Goal: Information Seeking & Learning: Check status

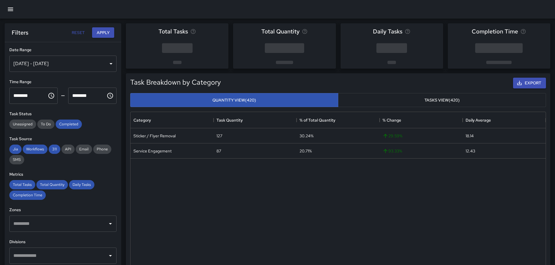
scroll to position [170, 411]
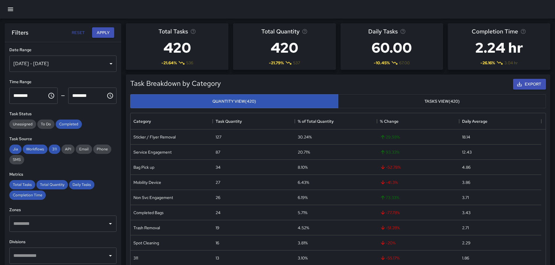
click at [9, 9] on icon "button" at bounding box center [10, 9] width 7 height 7
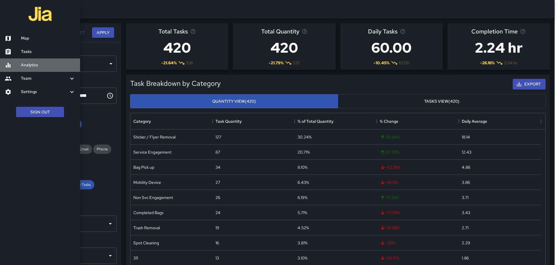
click at [44, 68] on link "Analytics" at bounding box center [40, 65] width 80 height 13
click at [282, 79] on div at bounding box center [279, 132] width 559 height 265
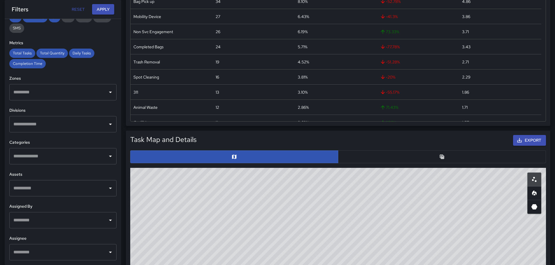
scroll to position [175, 0]
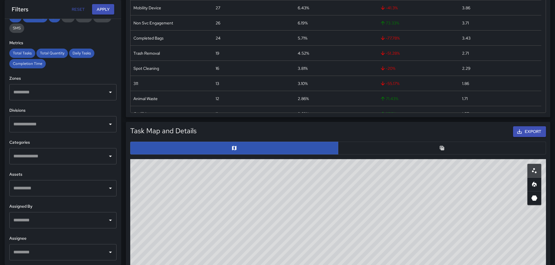
click at [367, 151] on button "button" at bounding box center [442, 148] width 208 height 13
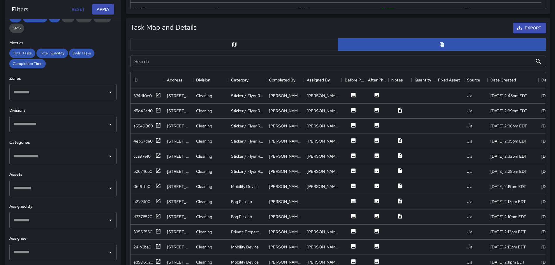
scroll to position [291, 0]
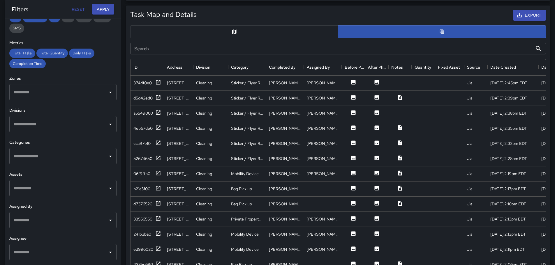
click at [56, 159] on input "text" at bounding box center [58, 156] width 93 height 11
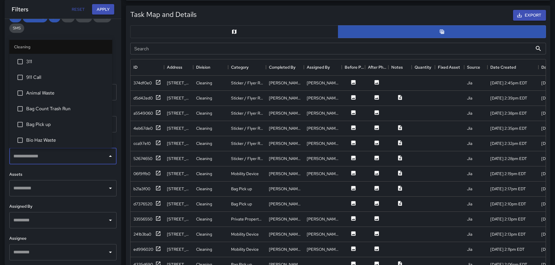
click at [44, 60] on span "311" at bounding box center [66, 61] width 81 height 7
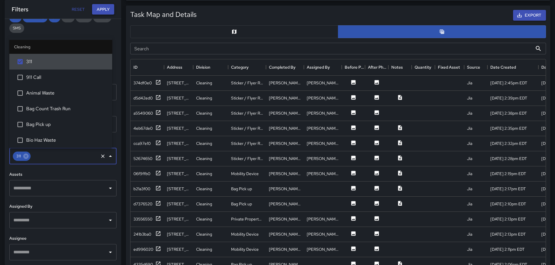
click at [94, 9] on button "Apply" at bounding box center [103, 9] width 22 height 11
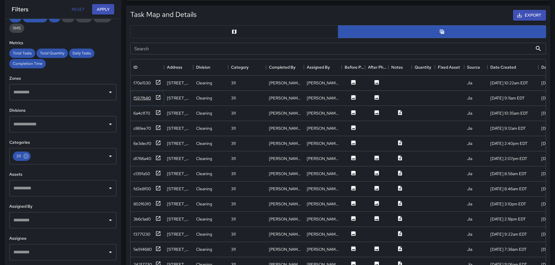
click at [139, 100] on div "f597fb80" at bounding box center [141, 98] width 17 height 6
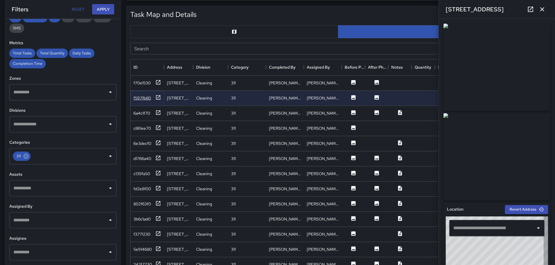
type input "**********"
drag, startPoint x: 134, startPoint y: 100, endPoint x: 128, endPoint y: 53, distance: 46.7
click at [128, 53] on div "Search Search" at bounding box center [338, 48] width 420 height 16
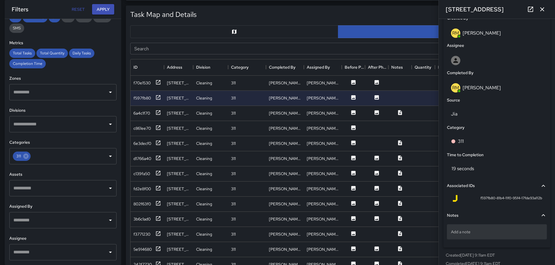
scroll to position [318, 0]
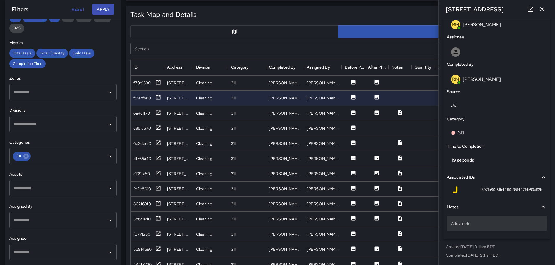
click at [499, 227] on div "Add a note" at bounding box center [497, 223] width 100 height 15
type textarea "**********"
click at [533, 236] on div "**********" at bounding box center [497, 219] width 102 height 38
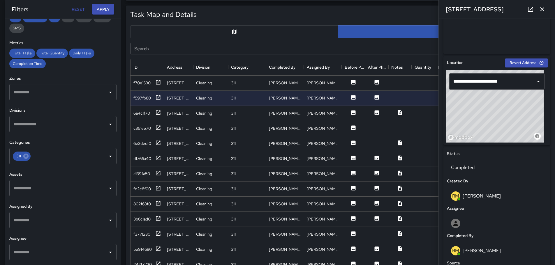
scroll to position [144, 0]
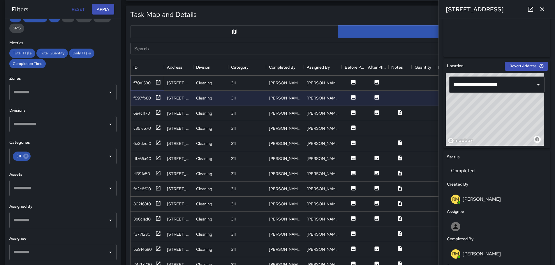
click at [146, 84] on div "f70e1530" at bounding box center [141, 83] width 17 height 6
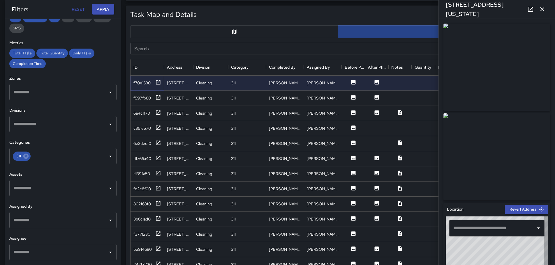
type input "**********"
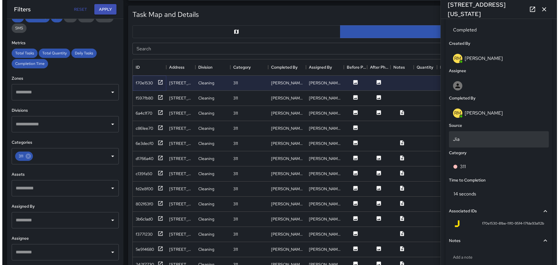
scroll to position [291, 0]
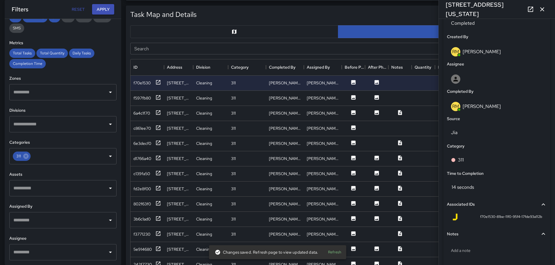
click at [482, 35] on div "Created By" at bounding box center [497, 37] width 102 height 9
click at [483, 26] on p "Completed" at bounding box center [497, 23] width 92 height 7
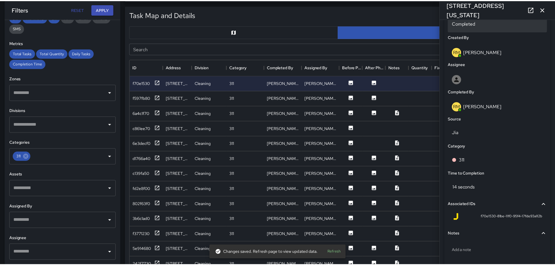
scroll to position [287, 0]
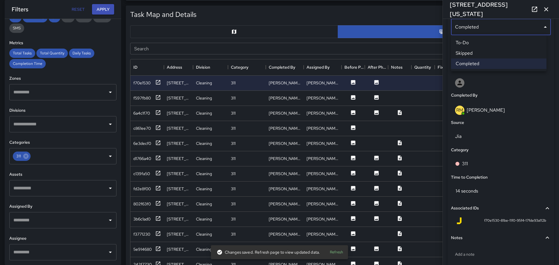
click at [476, 44] on li "To-Do" at bounding box center [499, 43] width 96 height 10
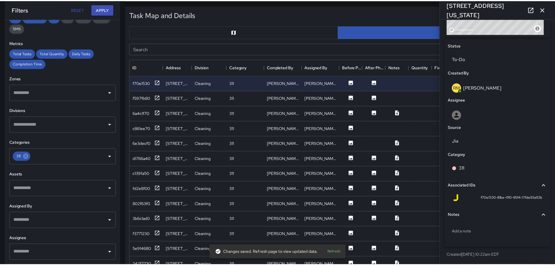
scroll to position [255, 0]
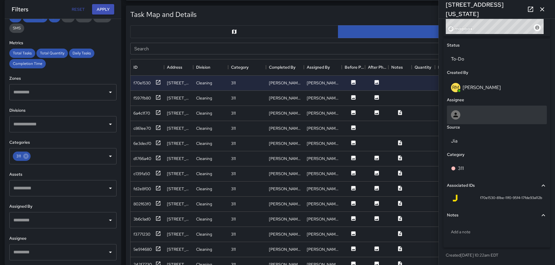
click at [481, 113] on div at bounding box center [497, 114] width 92 height 9
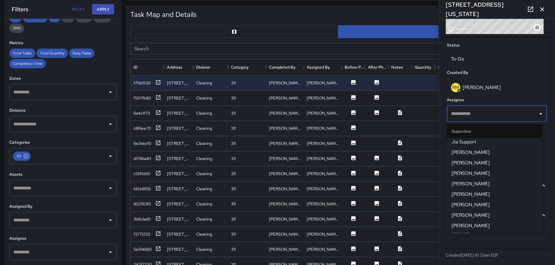
scroll to position [163, 0]
click at [469, 221] on li "[PERSON_NAME]" at bounding box center [495, 225] width 96 height 10
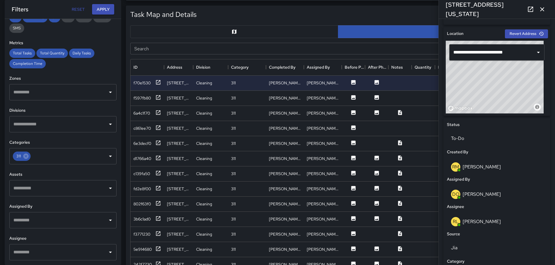
scroll to position [139, 0]
